Goal: Find specific page/section: Find specific page/section

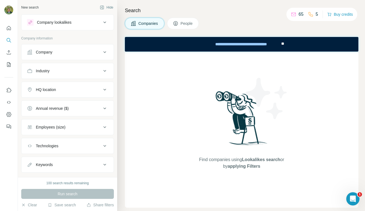
click at [103, 52] on icon at bounding box center [104, 52] width 7 height 7
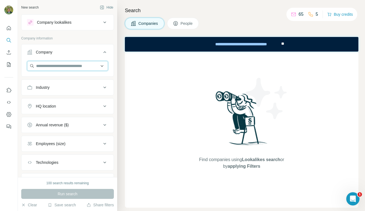
click at [46, 66] on input "text" at bounding box center [67, 66] width 81 height 10
click at [104, 52] on icon at bounding box center [104, 52] width 3 height 2
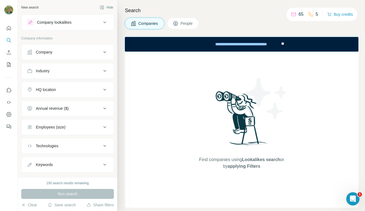
click at [292, 14] on icon at bounding box center [293, 14] width 4 height 2
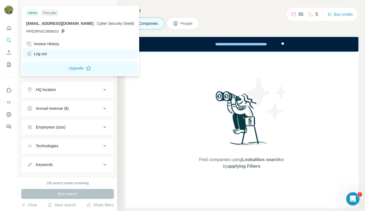
click at [41, 54] on div "Log out" at bounding box center [36, 54] width 21 height 6
